Goal: Transaction & Acquisition: Purchase product/service

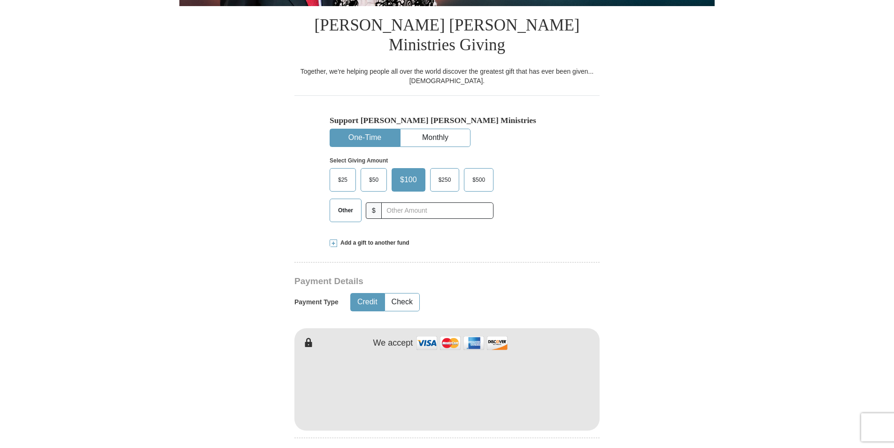
scroll to position [235, 0]
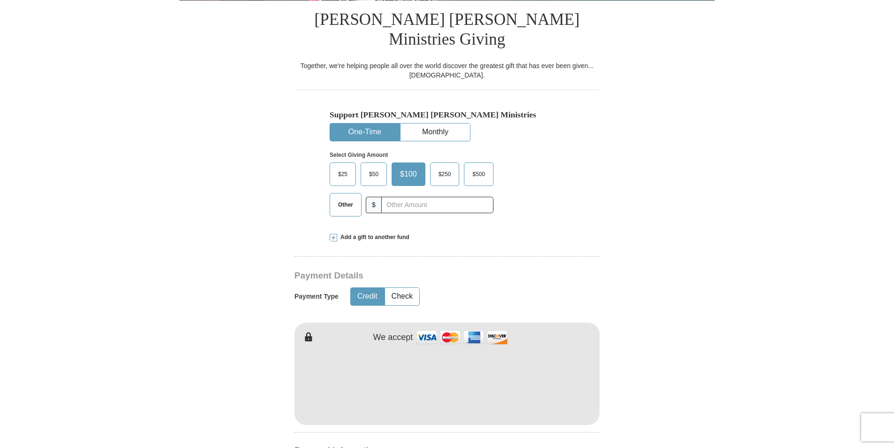
click at [339, 198] on span "Other" at bounding box center [346, 205] width 24 height 14
click at [0, 0] on input "Other" at bounding box center [0, 0] width 0 height 0
click at [332, 234] on span at bounding box center [334, 238] width 8 height 8
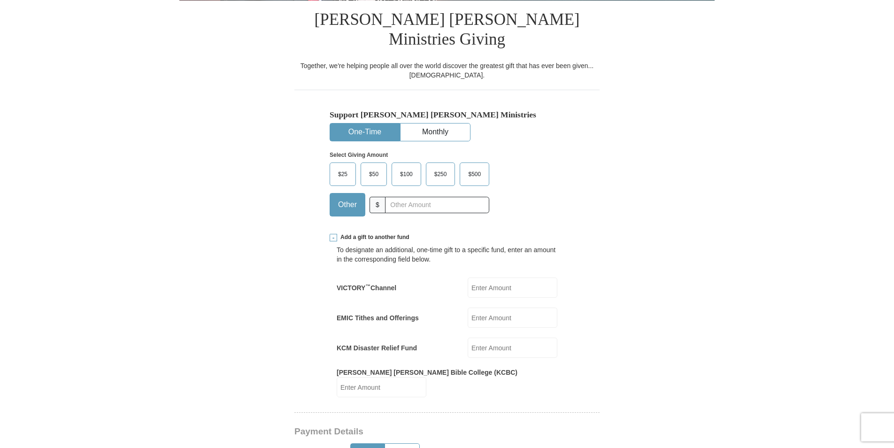
click at [525, 308] on input "EMIC Tithes and Offerings" at bounding box center [513, 318] width 90 height 20
type input "374.00"
type input "100.00"
type input "[PERSON_NAME]"
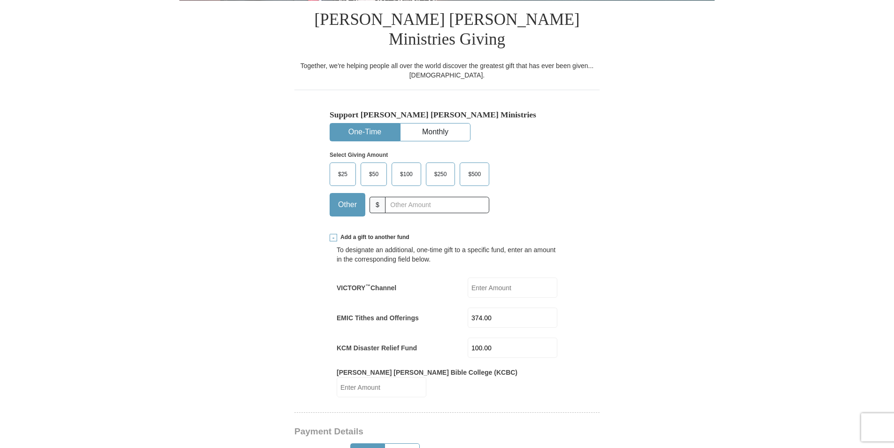
type input "[EMAIL_ADDRESS][DOMAIN_NAME]"
type input "[DOMAIN_NAME][STREET_ADDRESS][PERSON_NAME]"
type input "Longwood"
select select "NC"
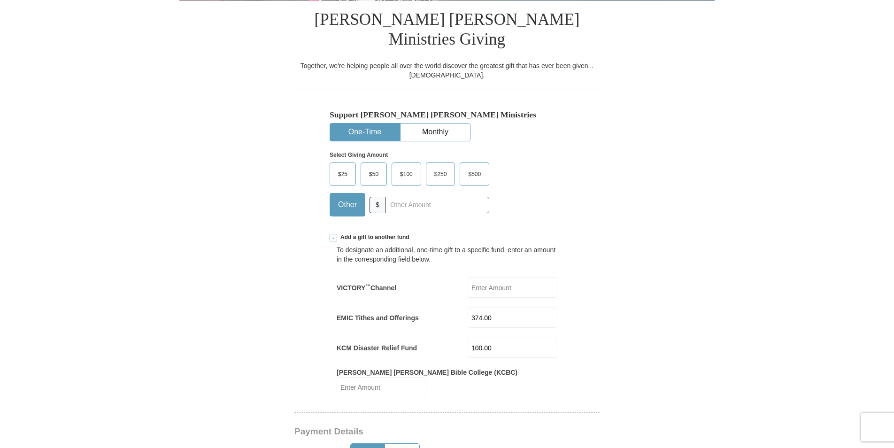
type input "28452"
type input "9102874755"
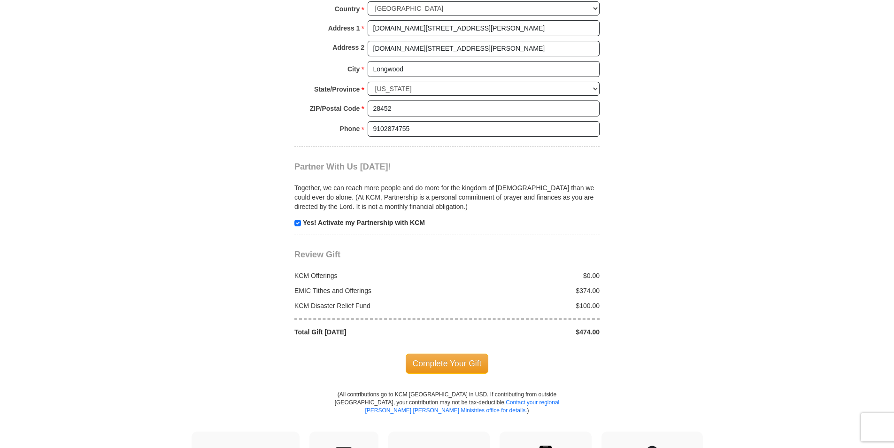
scroll to position [987, 0]
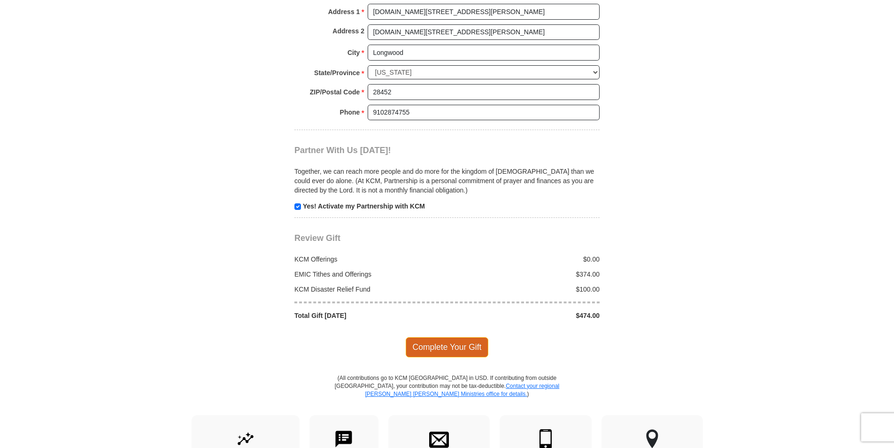
click at [463, 337] on span "Complete Your Gift" at bounding box center [447, 347] width 83 height 20
